Goal: Information Seeking & Learning: Check status

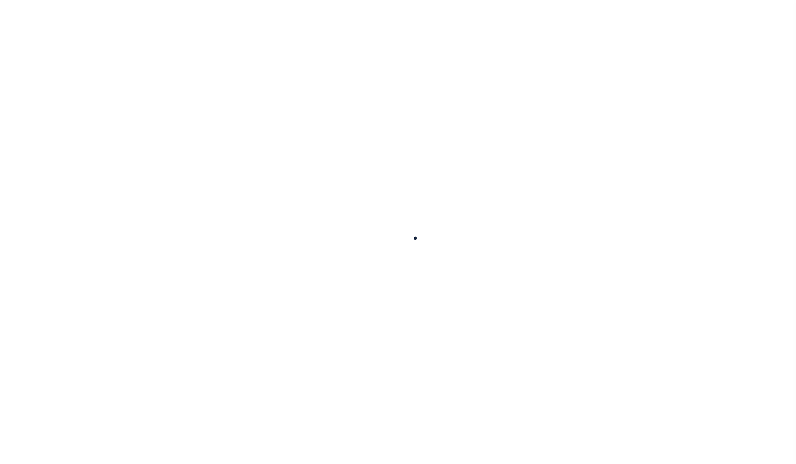
select select
type input "$5"
select select "true"
type input "City of Mount Vernon"
checkbox input "false"
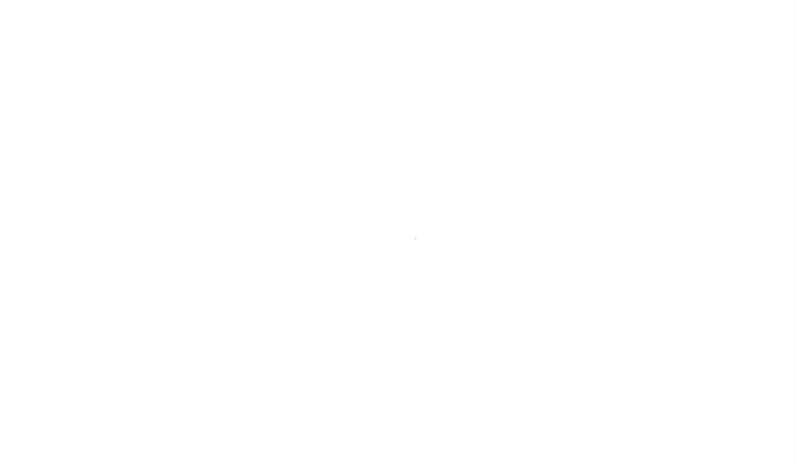
type input "1"
select select "false"
type input "N - Escrow reporting should not include - “Delinquent Prior Year(s) Exist”, “De…"
radio input "true"
checkbox input "false"
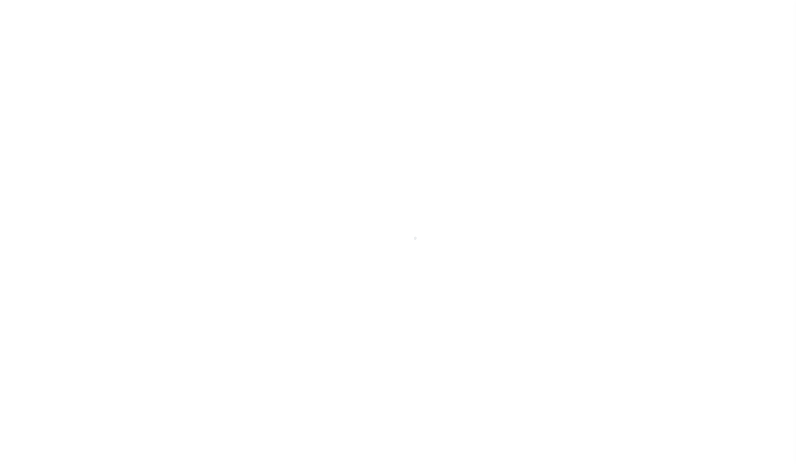
checkbox input "false"
radio input "true"
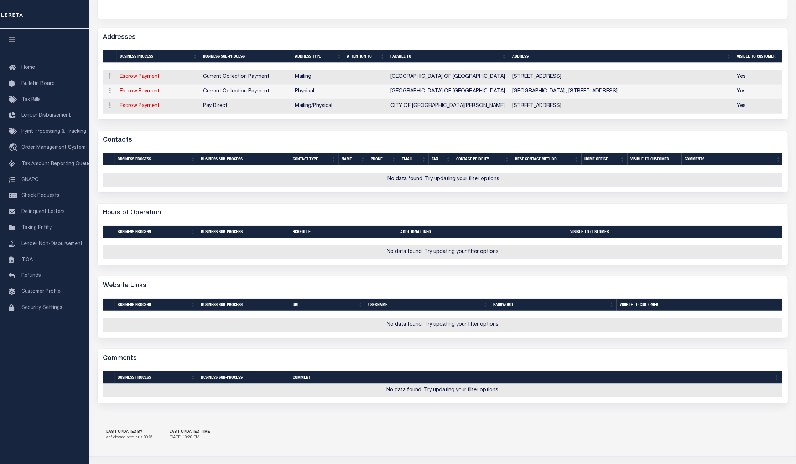
scroll to position [53, 0]
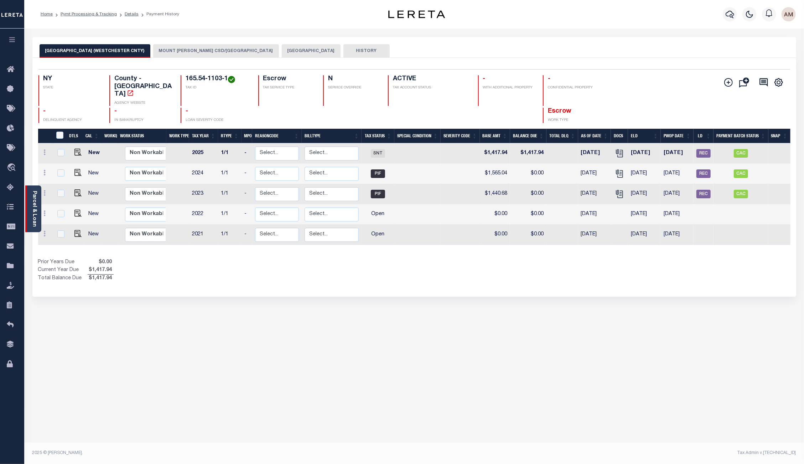
click at [30, 203] on div "Parcel & Loan" at bounding box center [33, 208] width 16 height 47
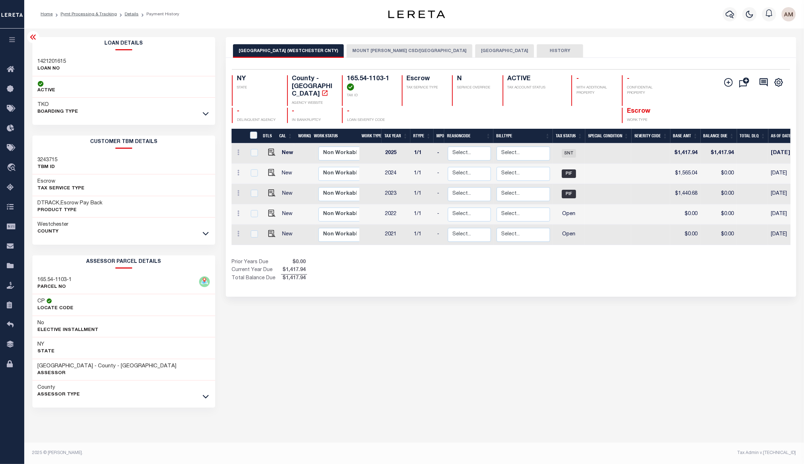
click at [202, 119] on div "TKO BOARDING TYPE" at bounding box center [123, 108] width 183 height 21
click at [202, 117] on div at bounding box center [206, 114] width 8 height 8
click at [204, 112] on icon at bounding box center [206, 113] width 6 height 7
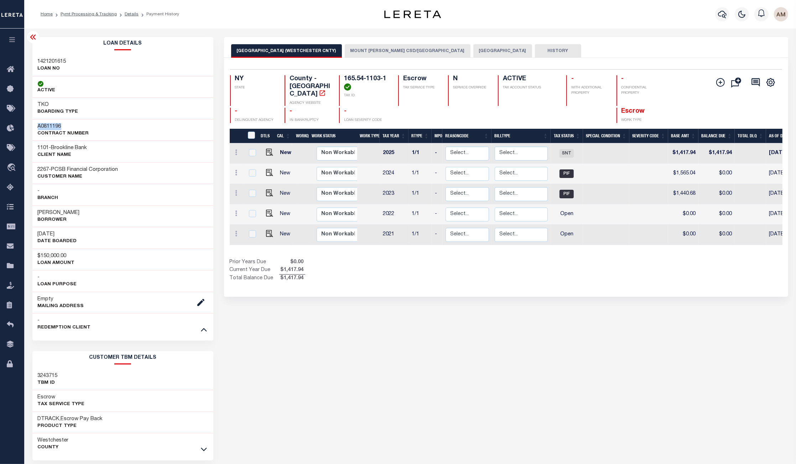
drag, startPoint x: 69, startPoint y: 127, endPoint x: 37, endPoint y: 127, distance: 32.1
click at [38, 127] on h3 "A0811196" at bounding box center [63, 126] width 51 height 7
copy h3 "A0811196"
click at [58, 60] on h3 "1421201615" at bounding box center [52, 61] width 29 height 7
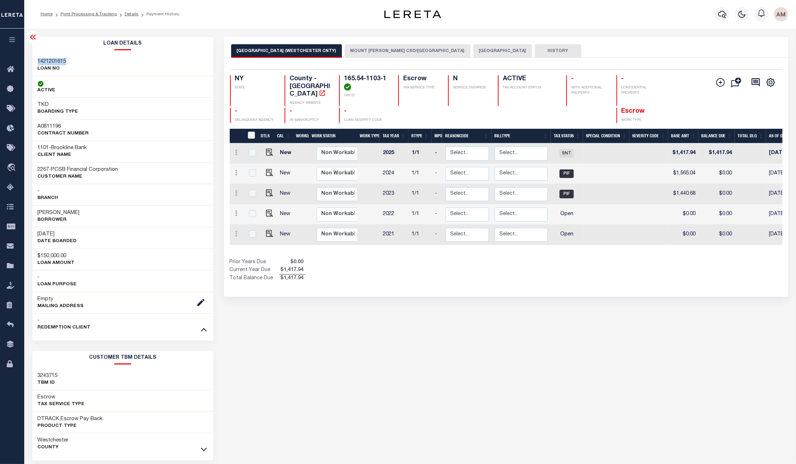
copy h3 "1421201615"
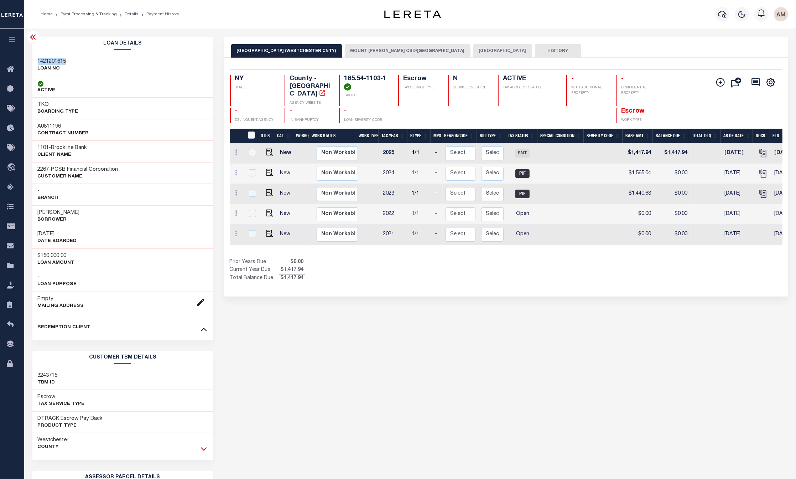
click at [203, 449] on icon at bounding box center [204, 448] width 6 height 7
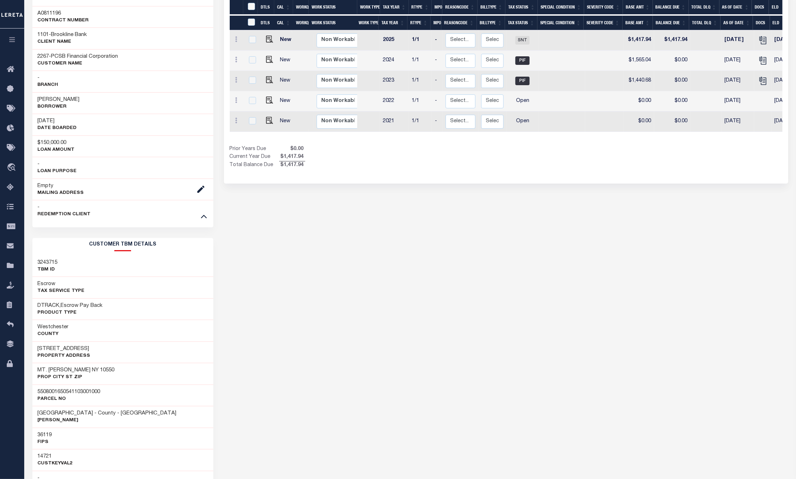
scroll to position [160, 0]
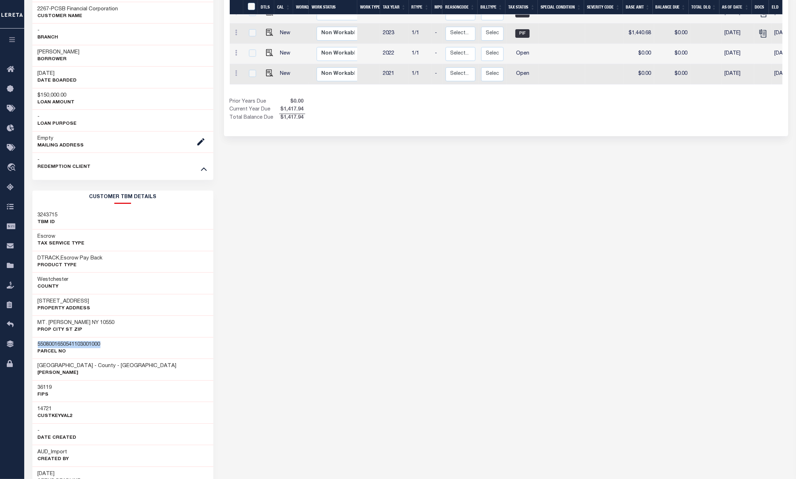
drag, startPoint x: 112, startPoint y: 344, endPoint x: 36, endPoint y: 342, distance: 75.6
click at [36, 342] on div "5508001650541103001000 Parcel No" at bounding box center [122, 348] width 181 height 22
copy h3 "5508001650541103001000"
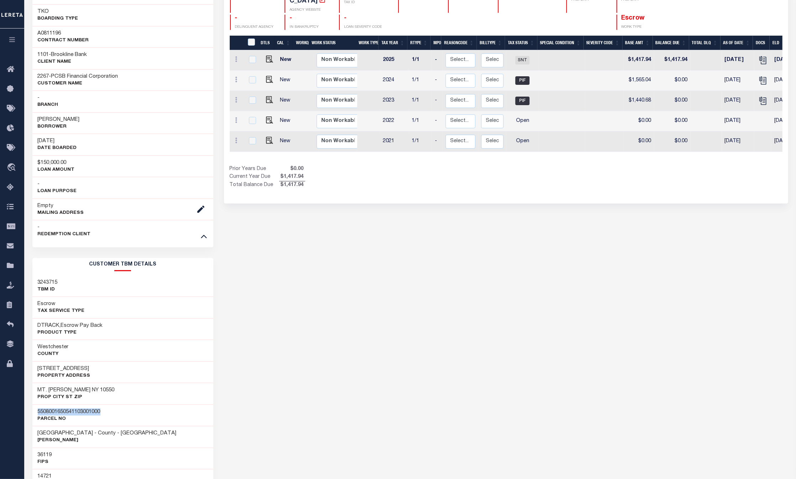
scroll to position [0, 0]
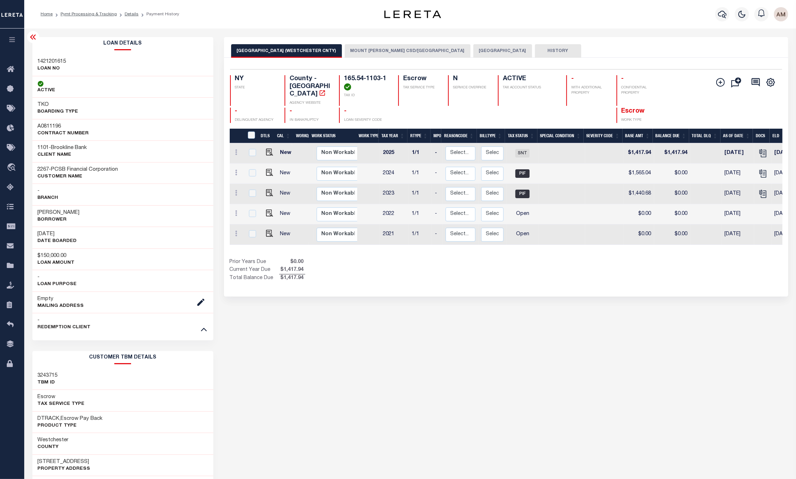
click at [384, 76] on h4 "165.54-1103-1" at bounding box center [367, 82] width 46 height 15
click at [362, 82] on h4 "165.54-1103-1" at bounding box center [367, 82] width 46 height 15
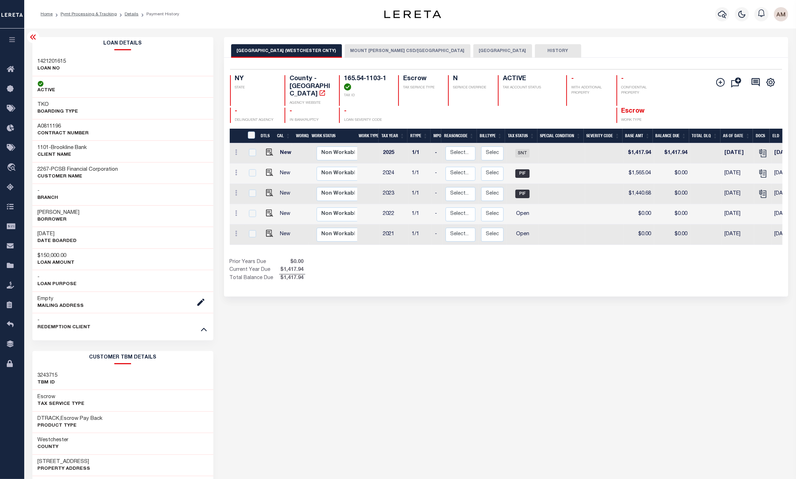
click at [363, 79] on h4 "165.54-1103-1" at bounding box center [367, 82] width 46 height 15
drag, startPoint x: 363, startPoint y: 79, endPoint x: 358, endPoint y: 85, distance: 7.6
click at [357, 85] on h4 "165.54-1103-1" at bounding box center [367, 82] width 46 height 15
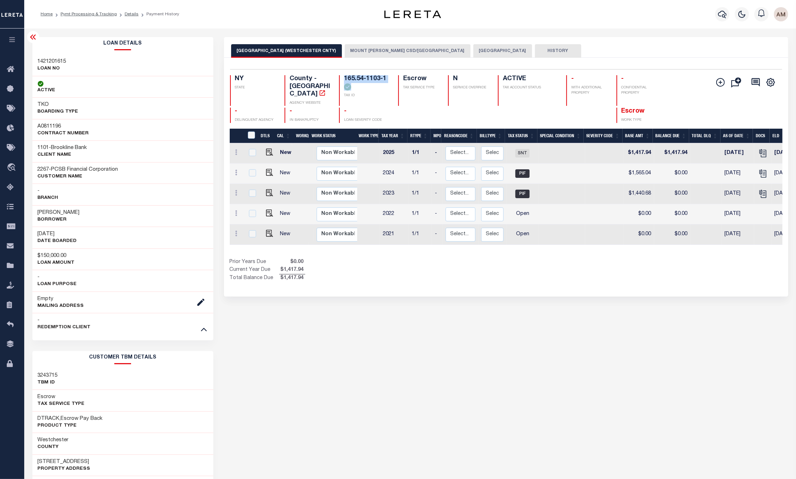
click at [369, 83] on h4 "165.54-1103-1" at bounding box center [367, 82] width 46 height 15
drag, startPoint x: 390, startPoint y: 77, endPoint x: 335, endPoint y: 78, distance: 54.9
click at [335, 78] on div "NY STATE County - NY AGENCY WEBSITE 165.54-1103-1 TAX ID Escrow TAX SERVICE TYP…" at bounding box center [460, 90] width 460 height 31
copy h4 "165.54-1103-1"
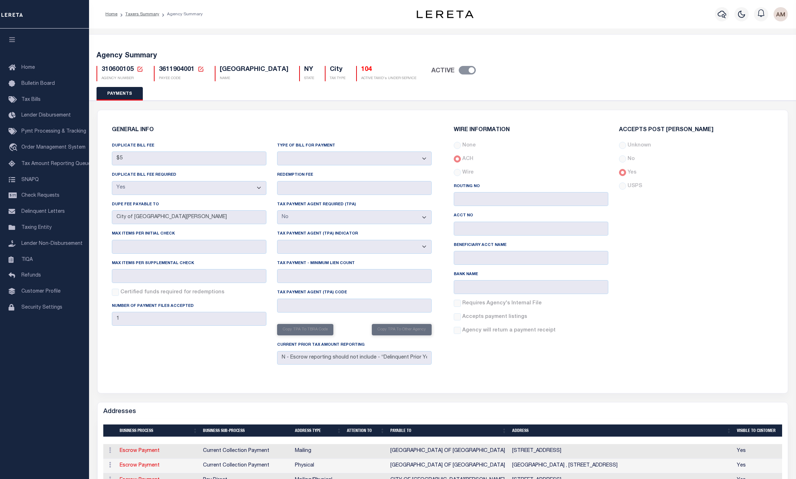
select select "true"
select select "false"
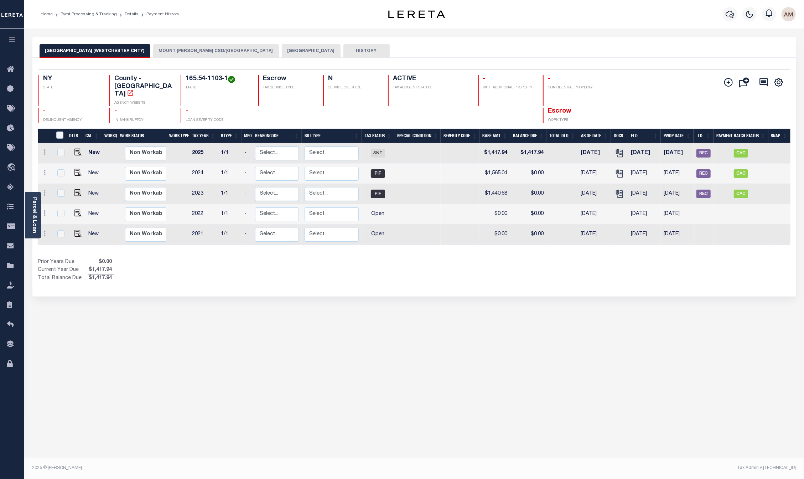
click at [282, 47] on button "[GEOGRAPHIC_DATA]" at bounding box center [311, 51] width 59 height 14
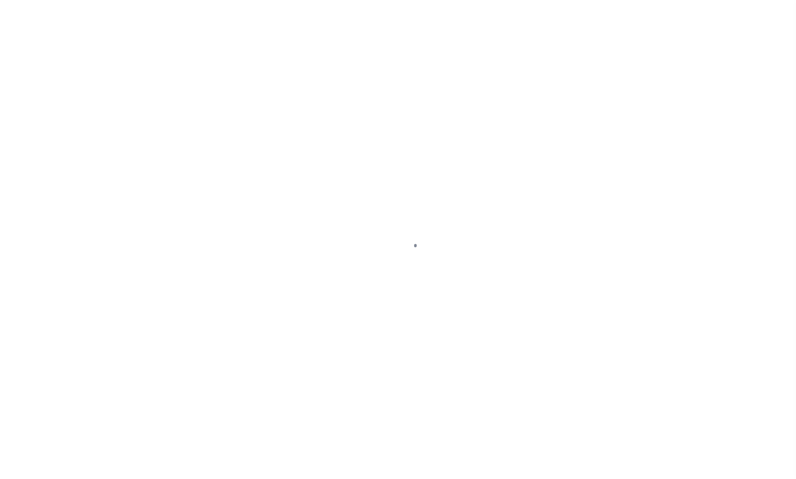
select select "RSR"
select select "CHK"
select select "[PERSON_NAME]"
select select "FDX"
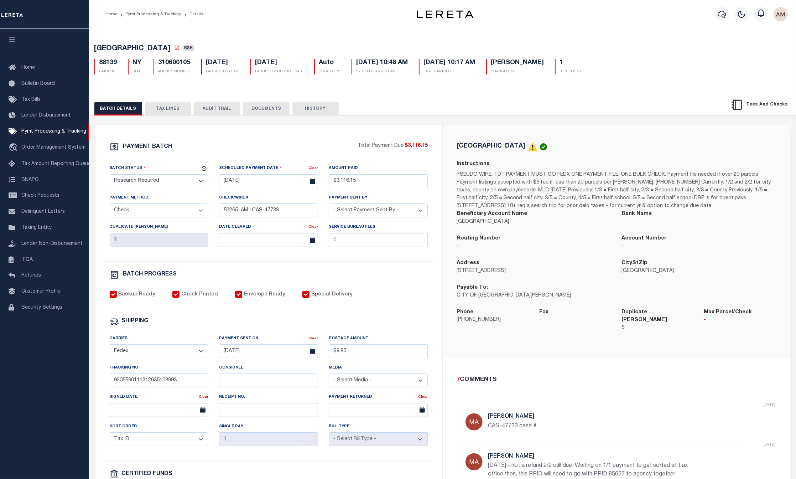
click at [164, 112] on button "TAX LINES" at bounding box center [168, 109] width 46 height 14
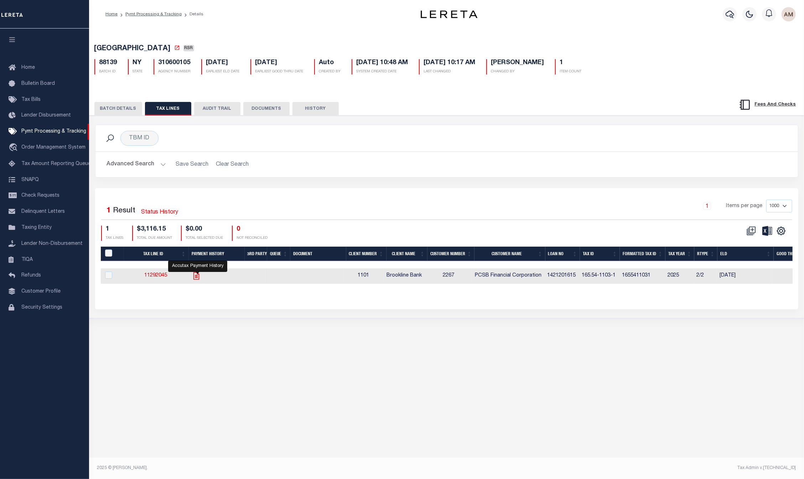
click at [198, 278] on icon "" at bounding box center [196, 275] width 9 height 9
checkbox input "true"
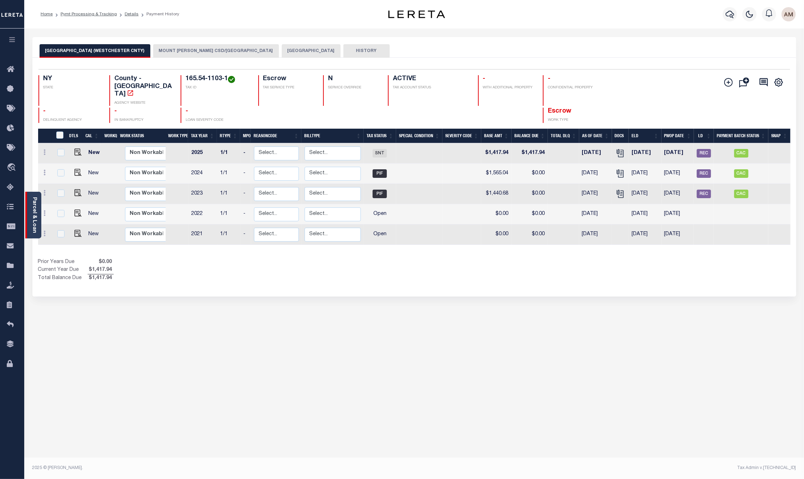
click at [30, 213] on div "Parcel & Loan" at bounding box center [33, 215] width 16 height 47
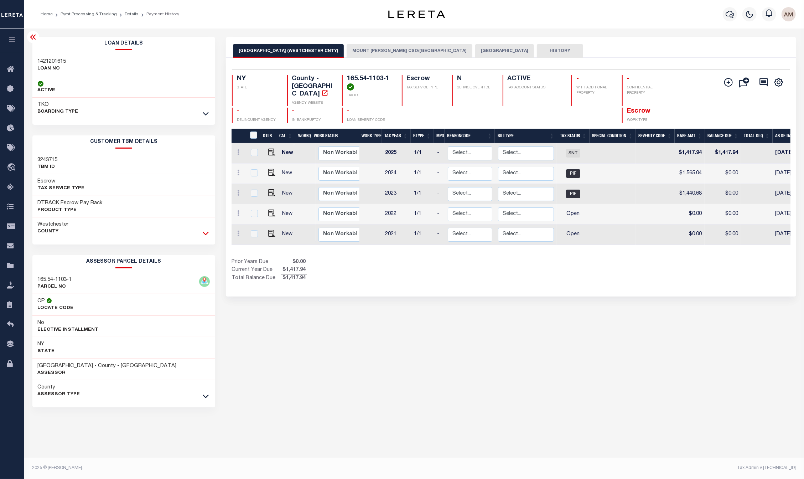
click at [207, 232] on icon at bounding box center [206, 232] width 6 height 7
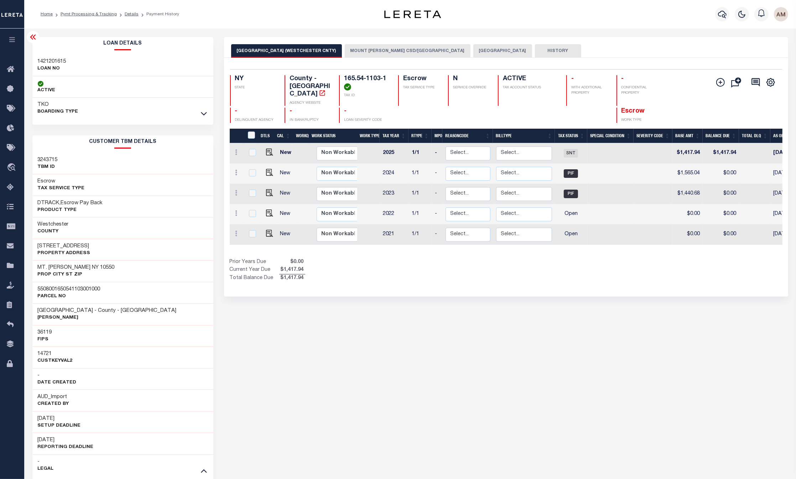
click at [207, 117] on div at bounding box center [204, 114] width 8 height 8
click at [205, 114] on icon at bounding box center [204, 113] width 6 height 7
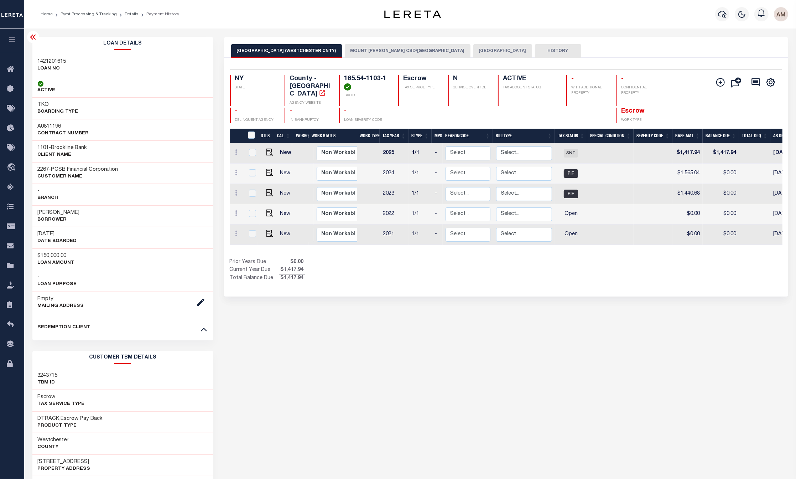
click at [511, 343] on div "[GEOGRAPHIC_DATA] (WESTCHESTER CNTY) [GEOGRAPHIC_DATA][PERSON_NAME]/[GEOGRAPHIC…" at bounding box center [506, 464] width 575 height 855
